Goal: Task Accomplishment & Management: Complete application form

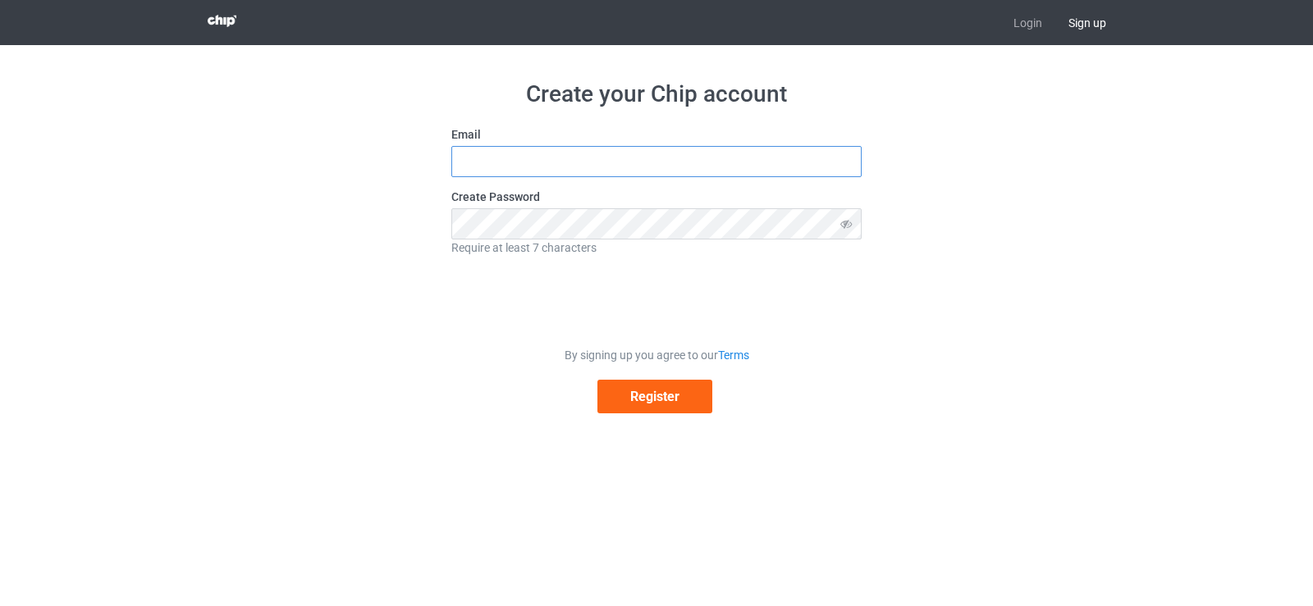
click at [533, 171] on input "text" at bounding box center [656, 161] width 410 height 31
type input "[EMAIL_ADDRESS][DOMAIN_NAME]"
click at [694, 399] on button "Register" at bounding box center [654, 397] width 115 height 34
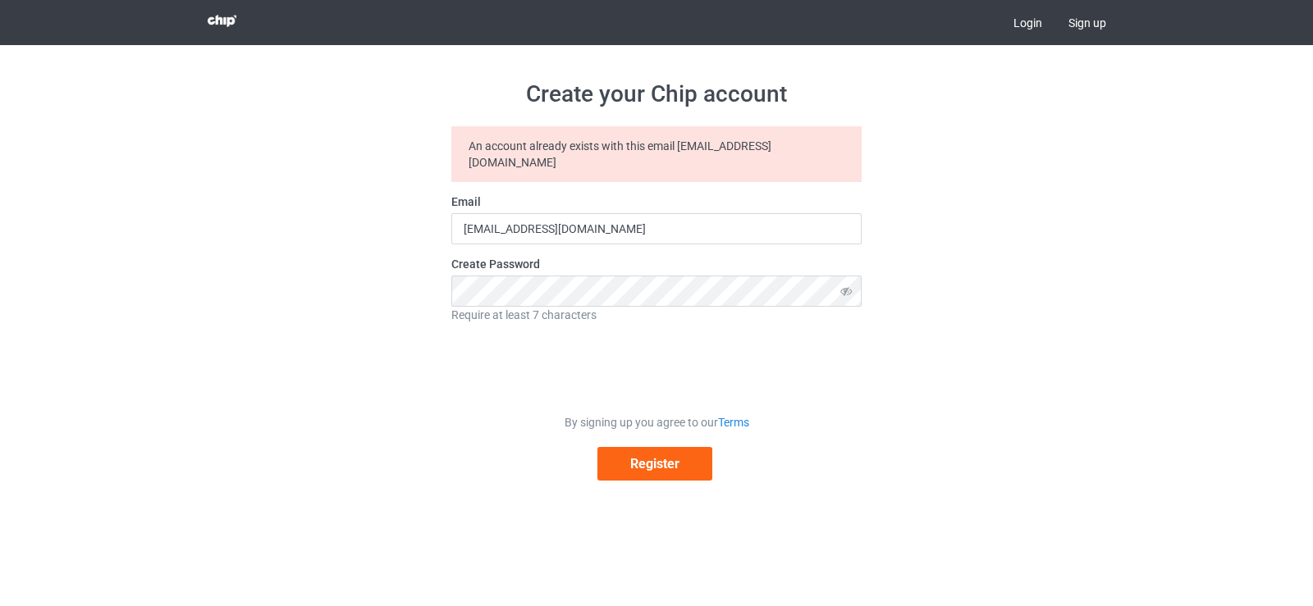
click at [1012, 21] on link "Login" at bounding box center [1027, 22] width 55 height 45
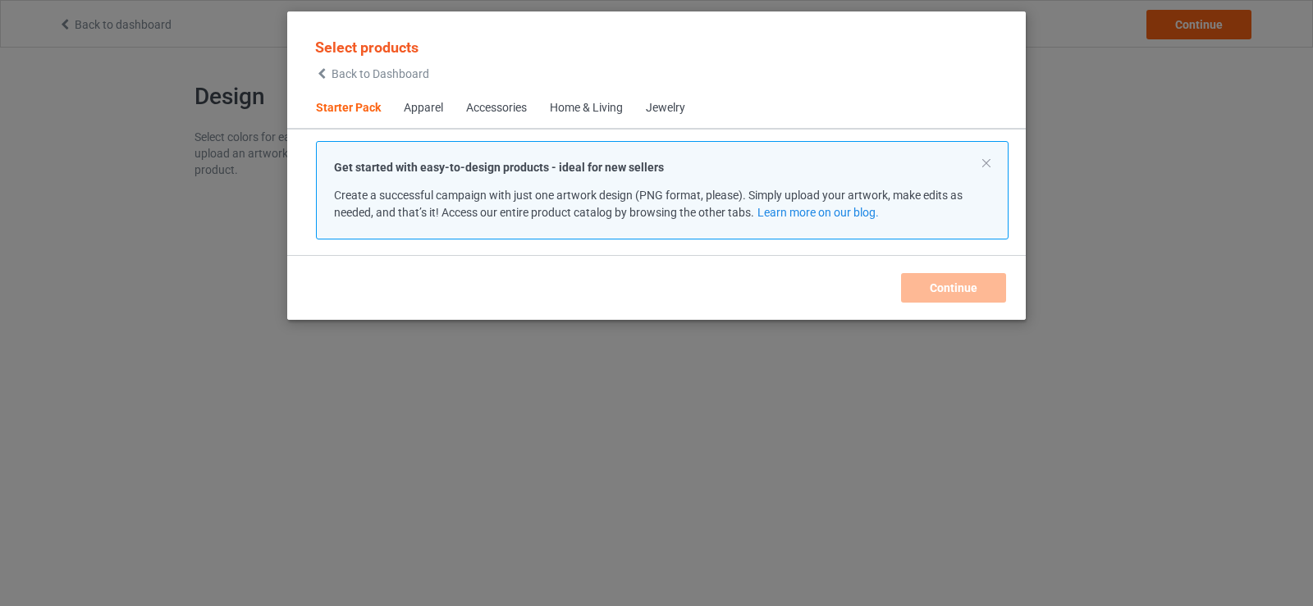
click at [431, 107] on div "Apparel" at bounding box center [423, 108] width 39 height 16
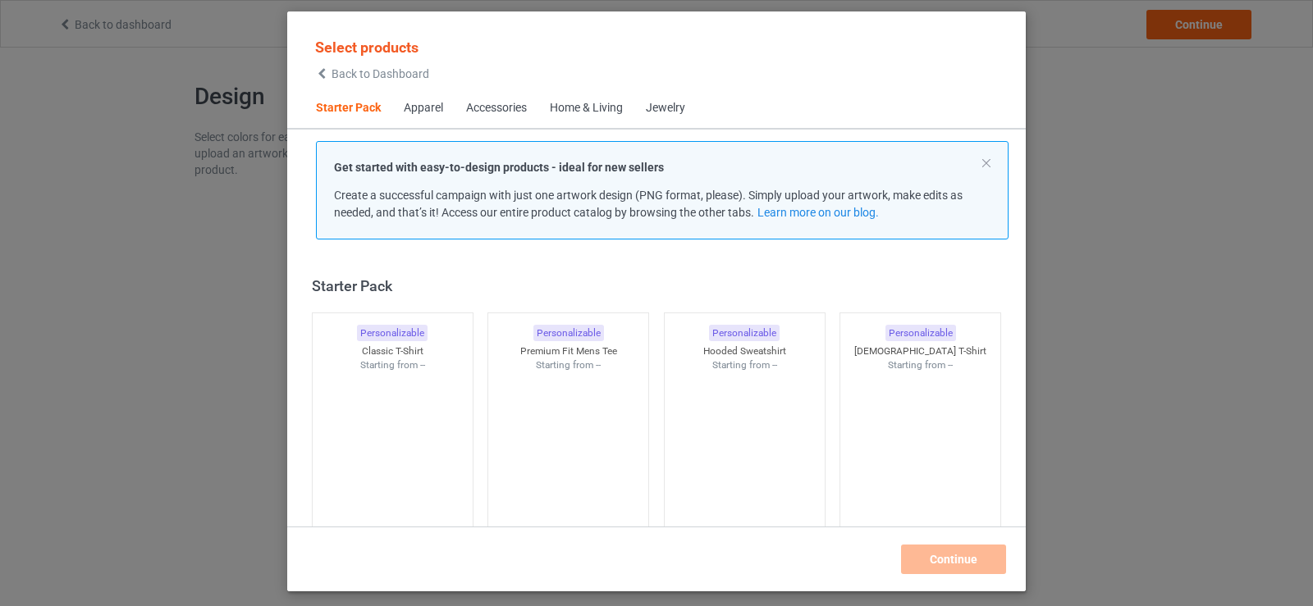
scroll to position [21, 0]
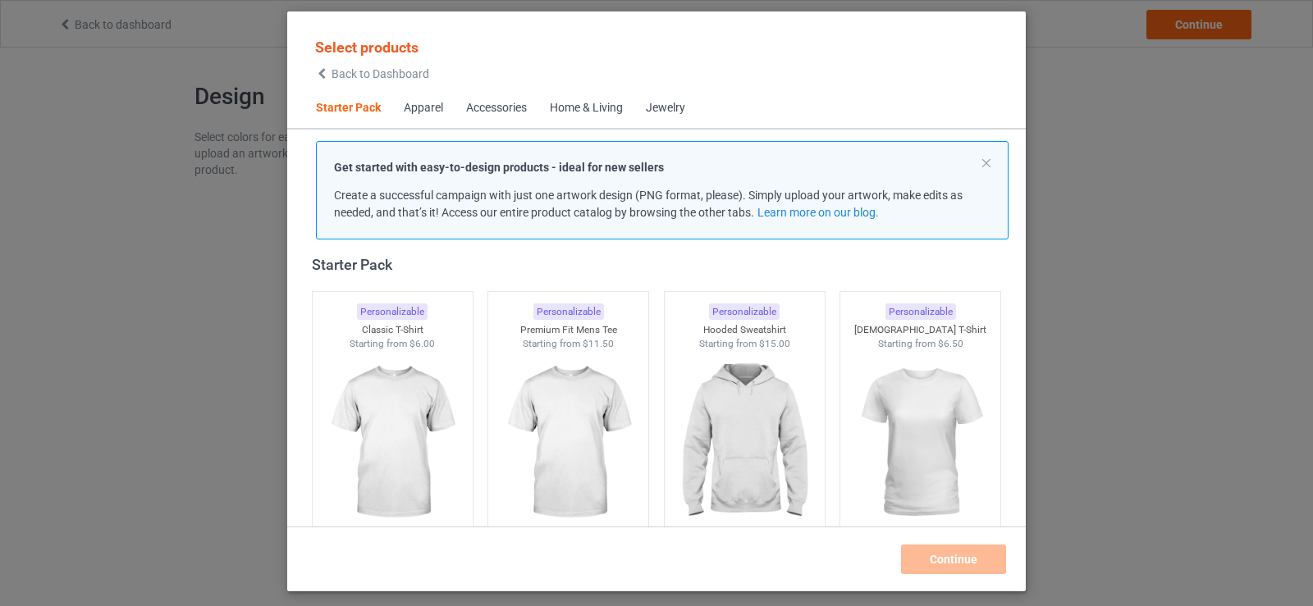
click at [423, 108] on div "Apparel" at bounding box center [423, 108] width 39 height 16
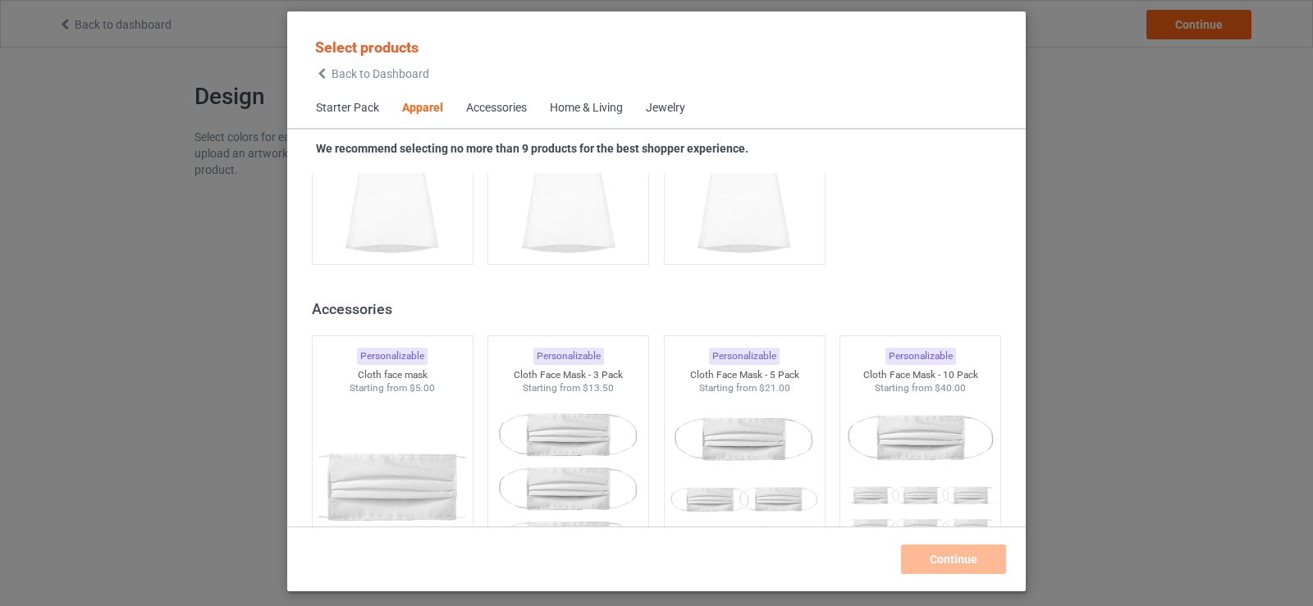
scroll to position [3482, 0]
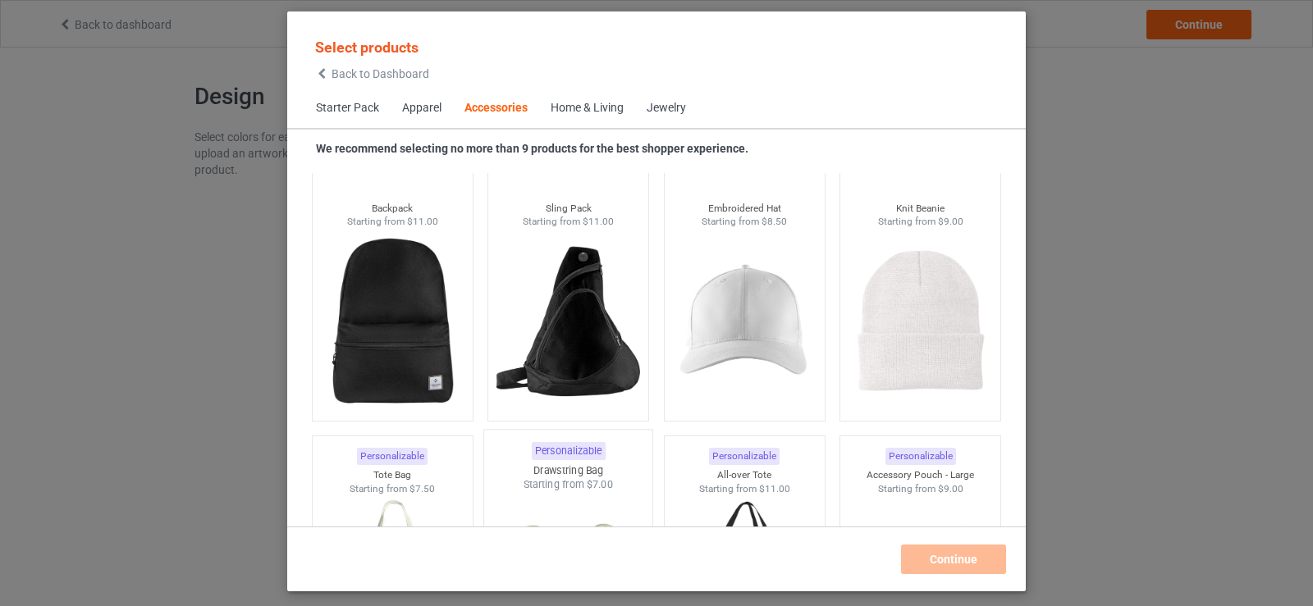
scroll to position [4959, 0]
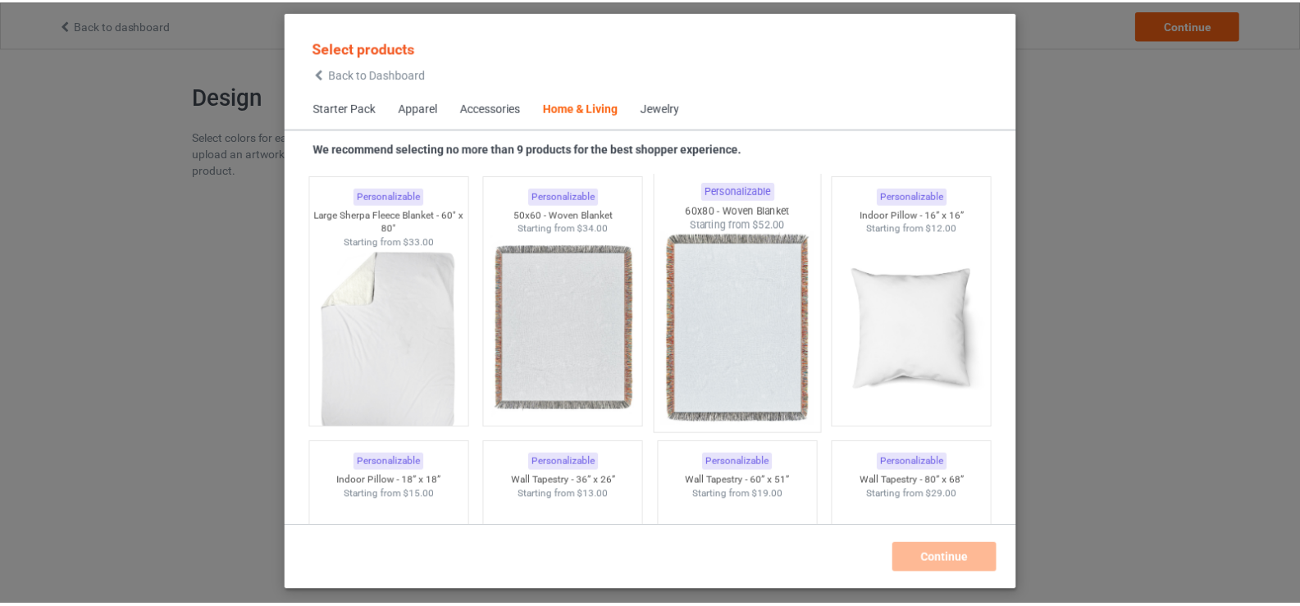
scroll to position [8240, 0]
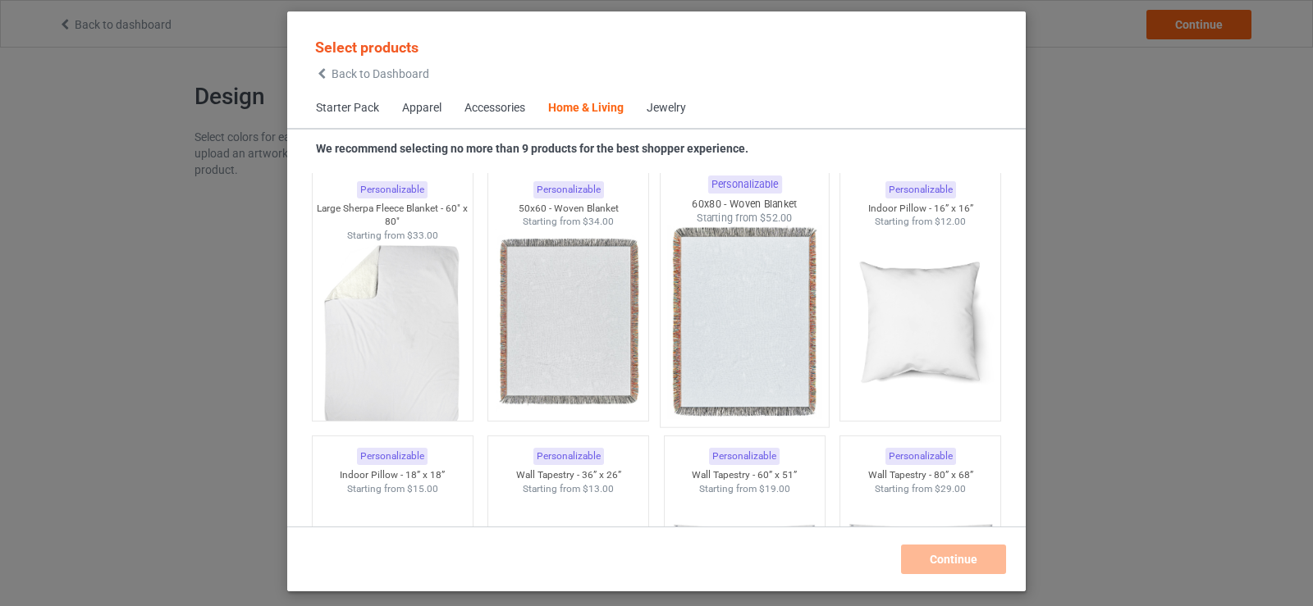
click at [685, 254] on img at bounding box center [744, 322] width 154 height 193
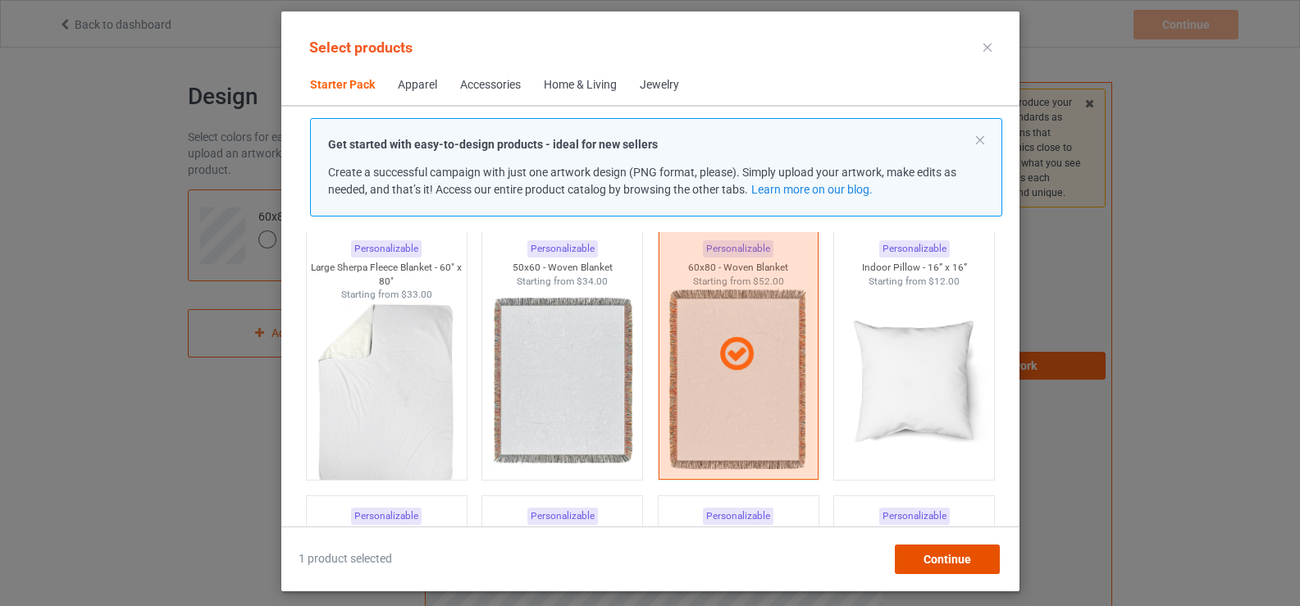
click at [965, 558] on span "Continue" at bounding box center [947, 559] width 48 height 13
